Goal: Information Seeking & Learning: Learn about a topic

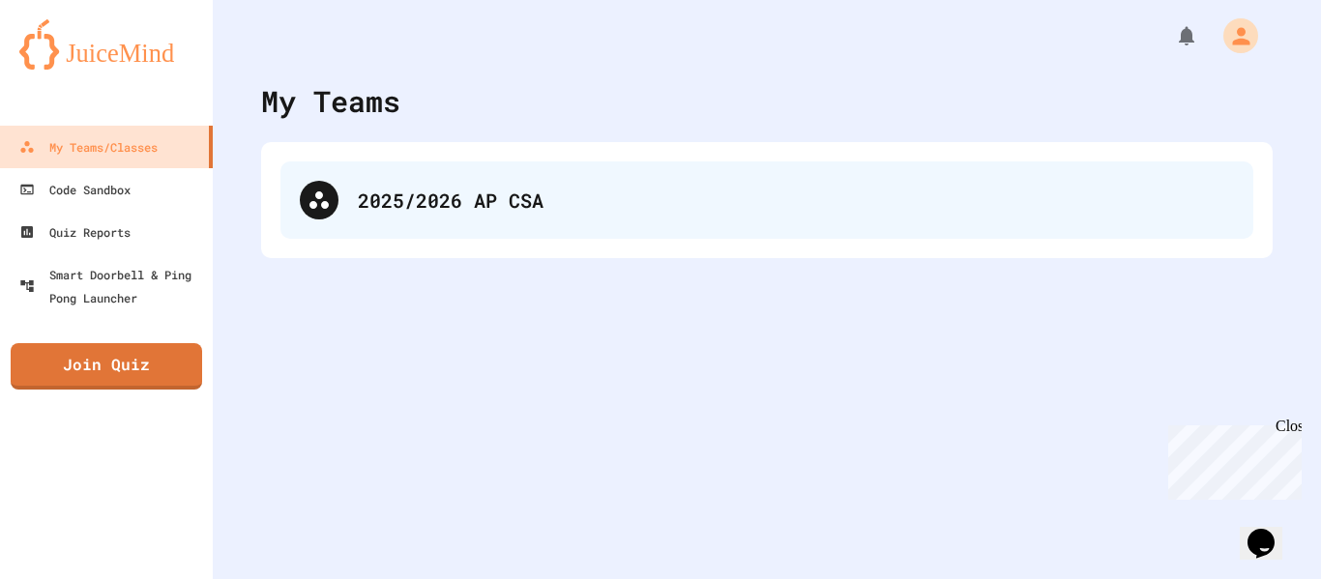
click at [663, 183] on div "2025/2026 AP CSA" at bounding box center [767, 200] width 973 height 77
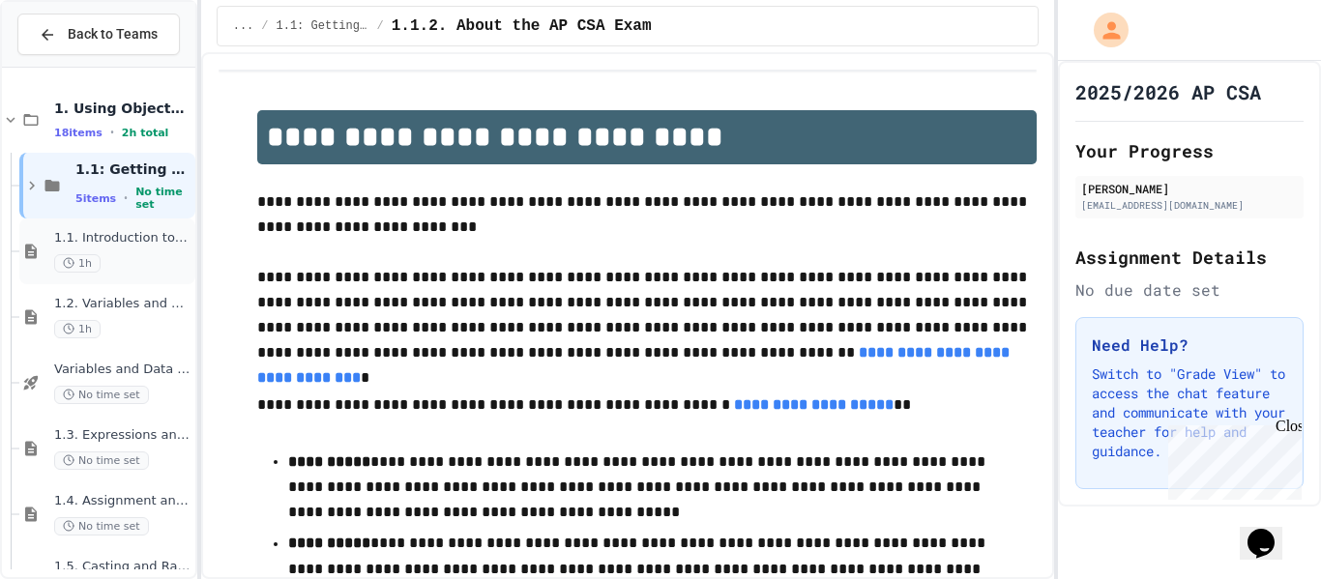
scroll to position [516, 0]
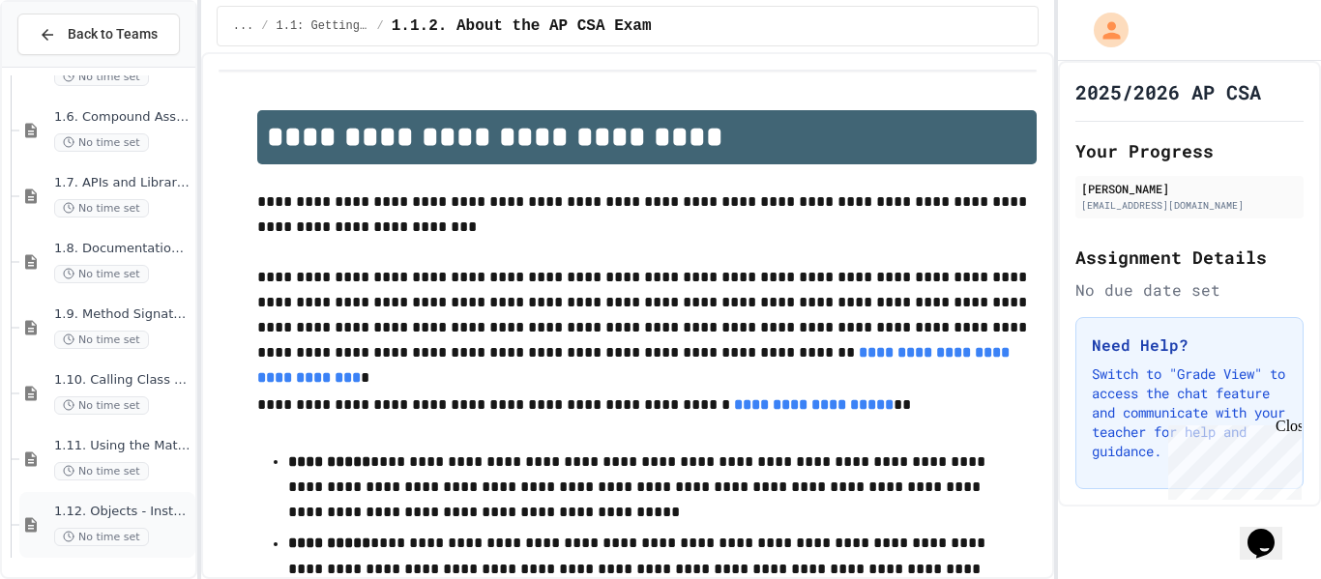
click at [114, 513] on span "1.12. Objects - Instances of Classes" at bounding box center [122, 512] width 137 height 16
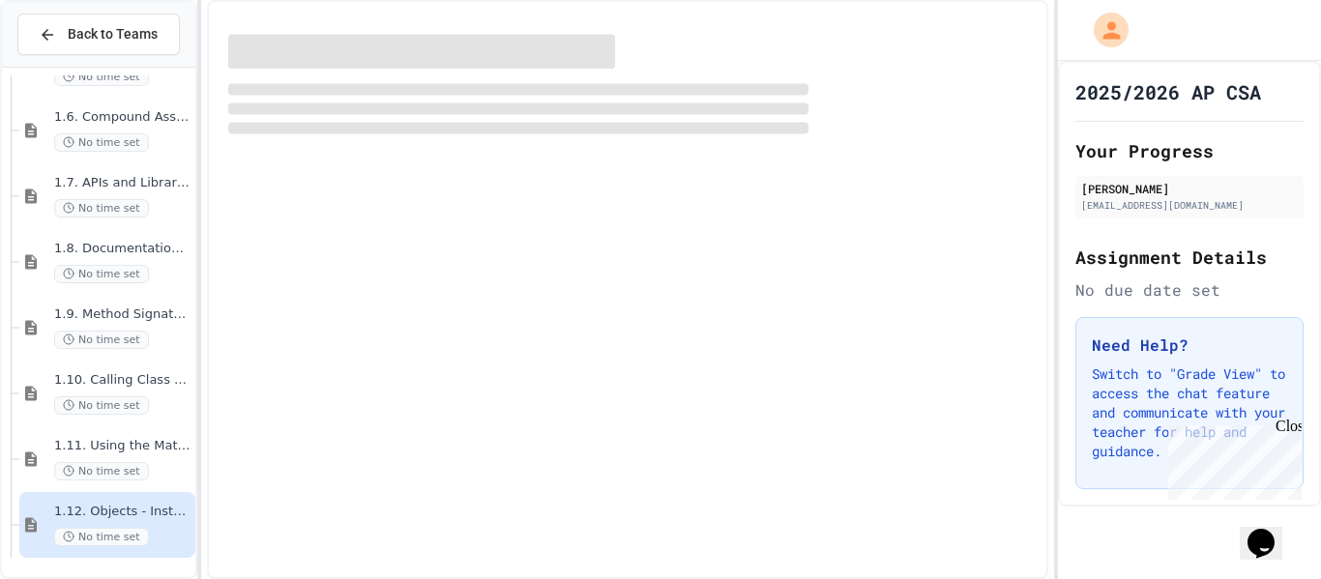
scroll to position [492, 0]
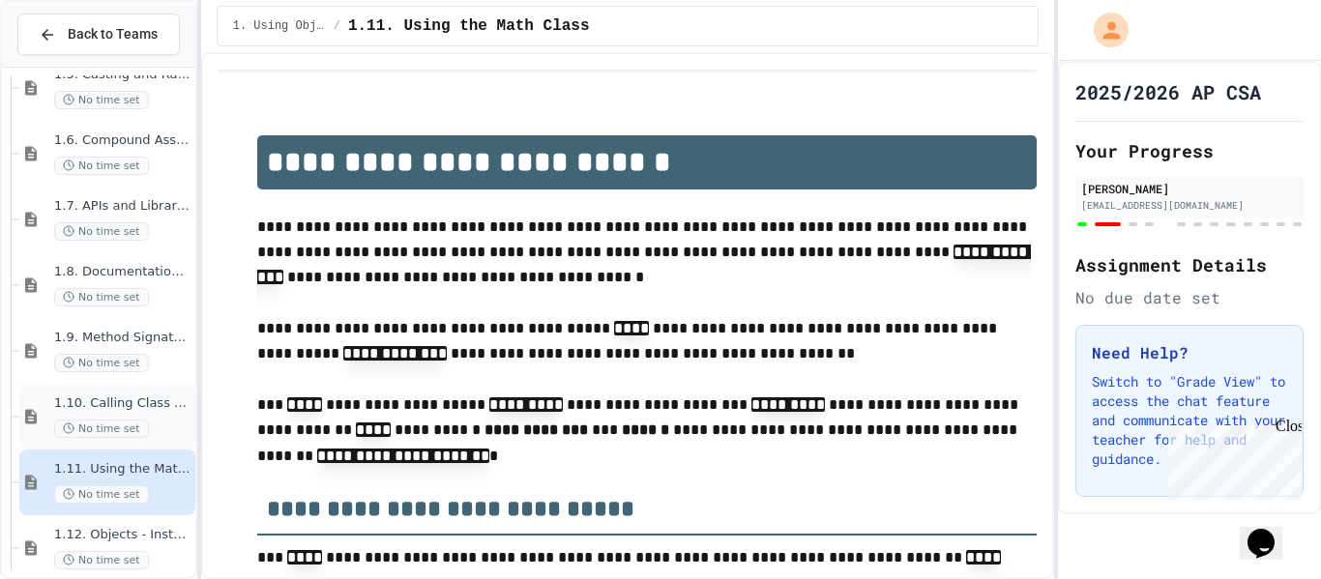
click at [150, 406] on span "1.10. Calling Class Methods" at bounding box center [122, 404] width 137 height 16
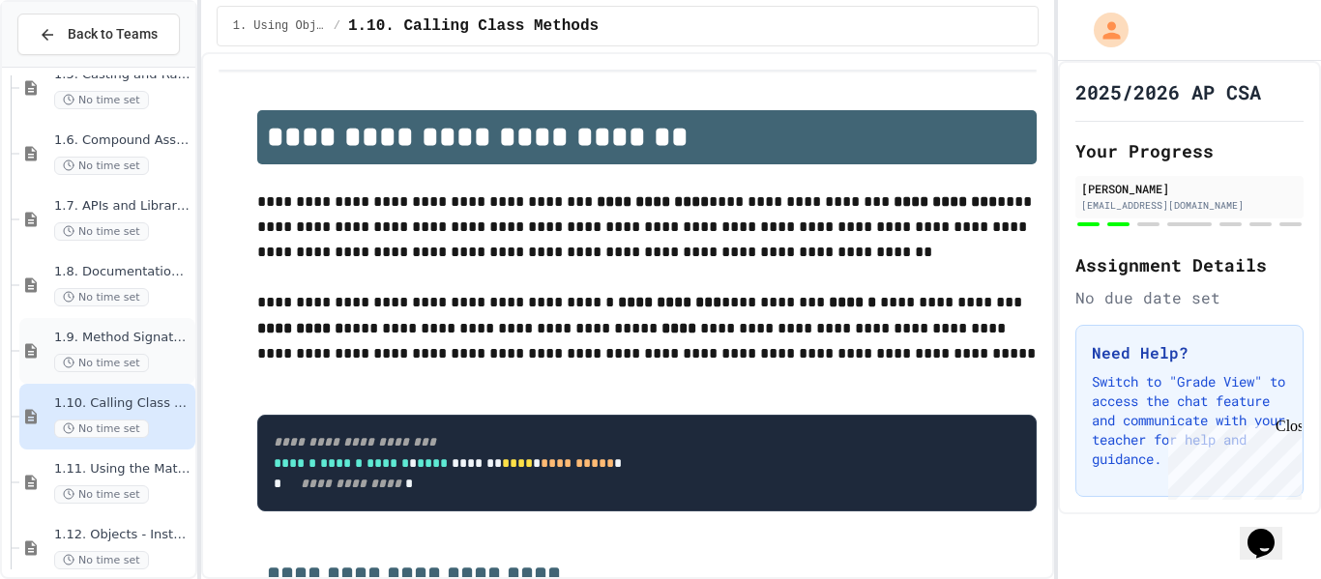
click at [158, 356] on div "No time set" at bounding box center [122, 363] width 137 height 18
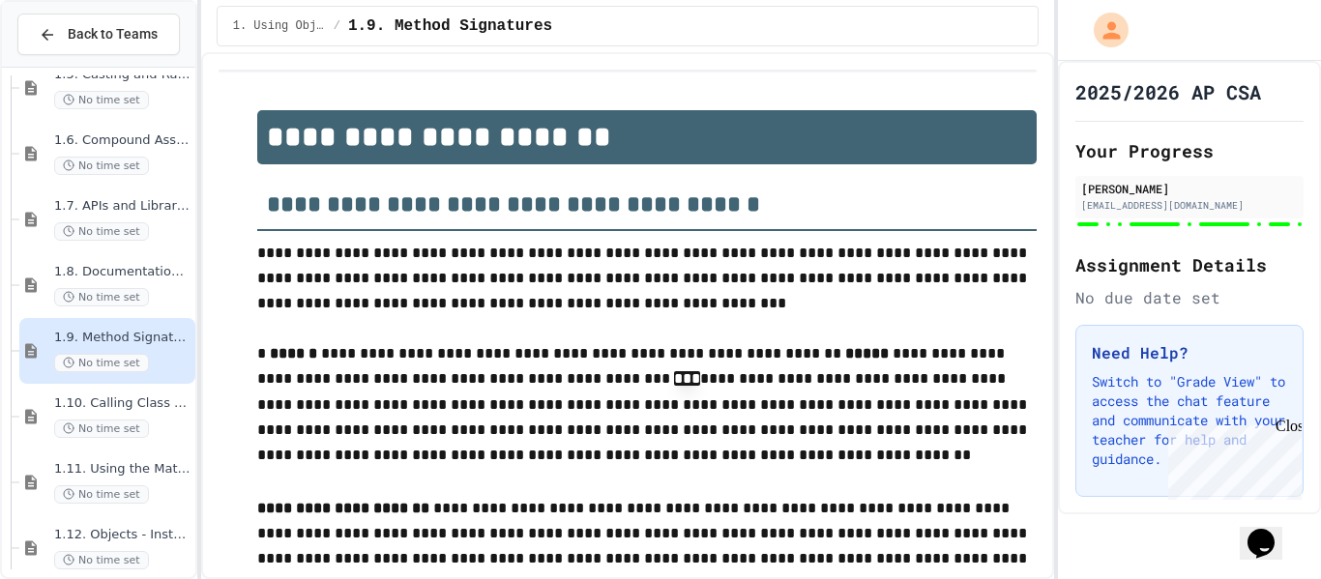
scroll to position [1760, 0]
